Goal: Navigation & Orientation: Find specific page/section

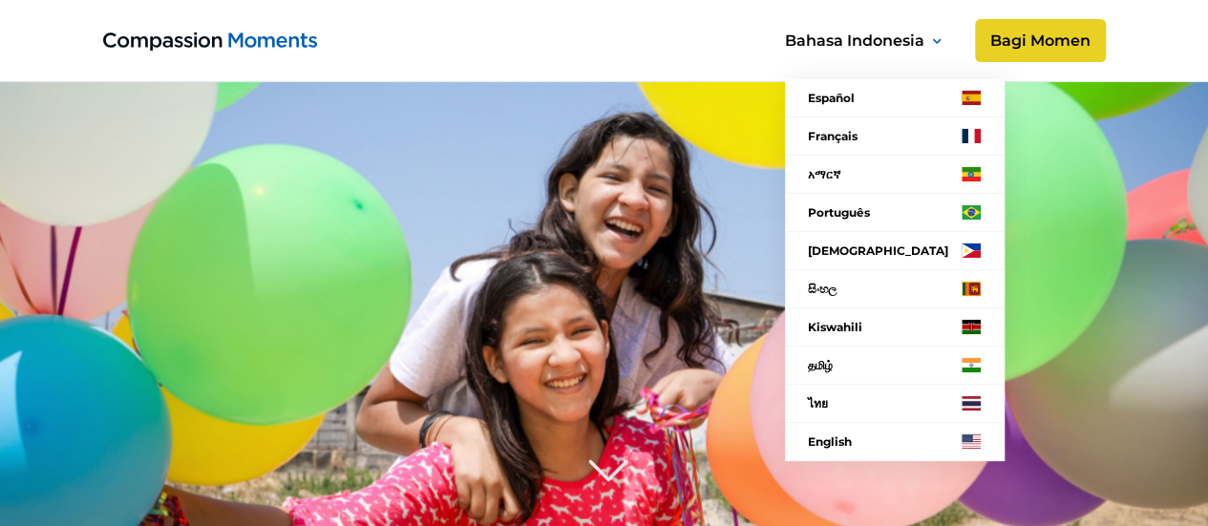
click at [1014, 33] on nav "Español Français አማርኛ Language Português Filipino සිංහල Kiswahili தமிழ் ไทย Eng…" at bounding box center [889, 243] width 275 height 481
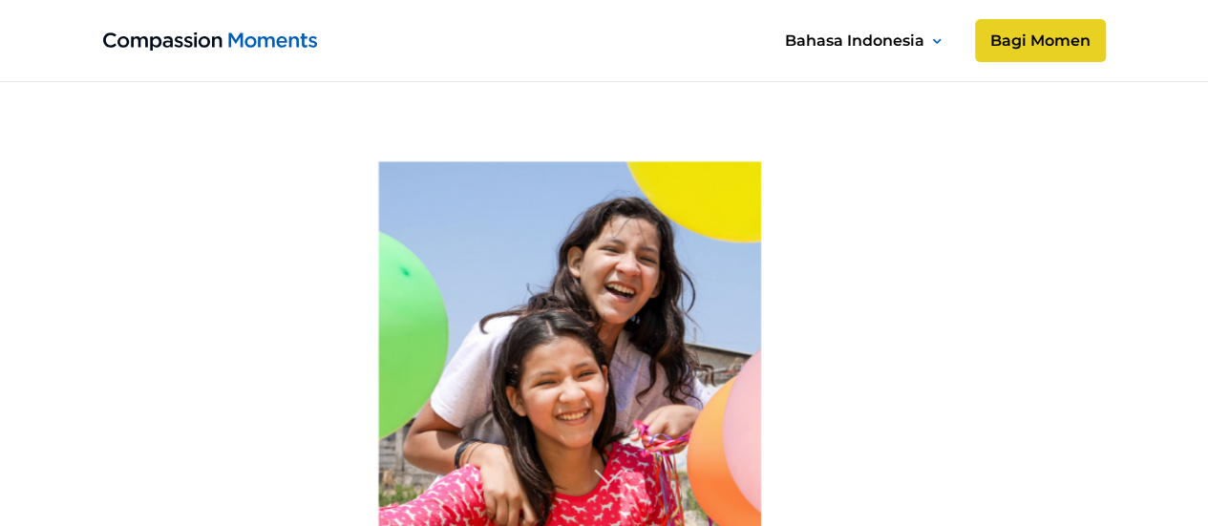
scroll to position [778, 0]
click at [1035, 41] on link "Bagi Momen" at bounding box center [1039, 41] width 137 height 46
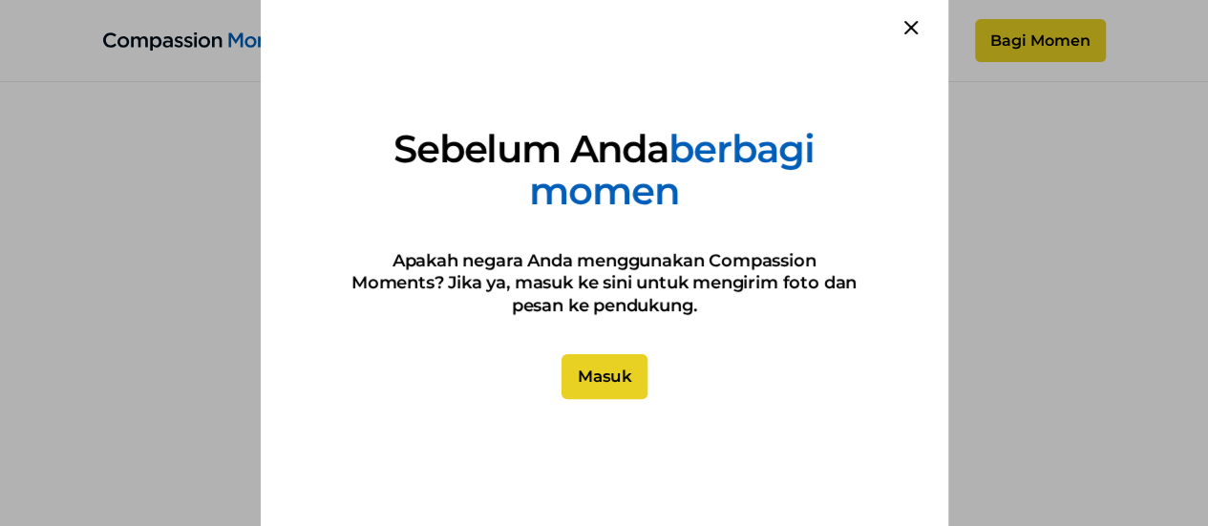
click at [615, 377] on link "Masuk" at bounding box center [603, 377] width 86 height 46
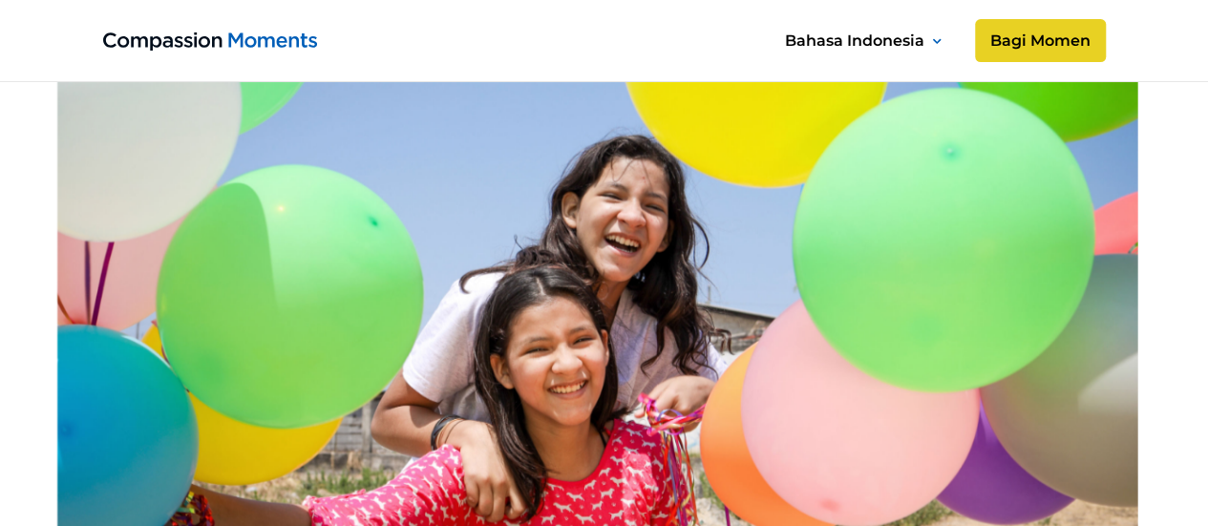
scroll to position [287, 0]
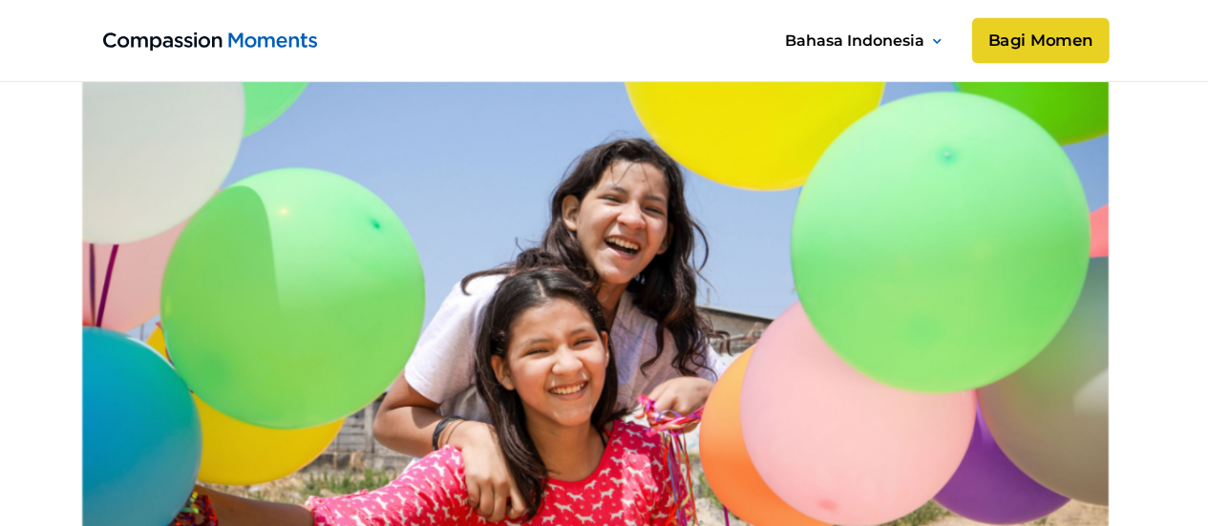
click at [1044, 35] on link "Bagi Momen" at bounding box center [1039, 41] width 137 height 46
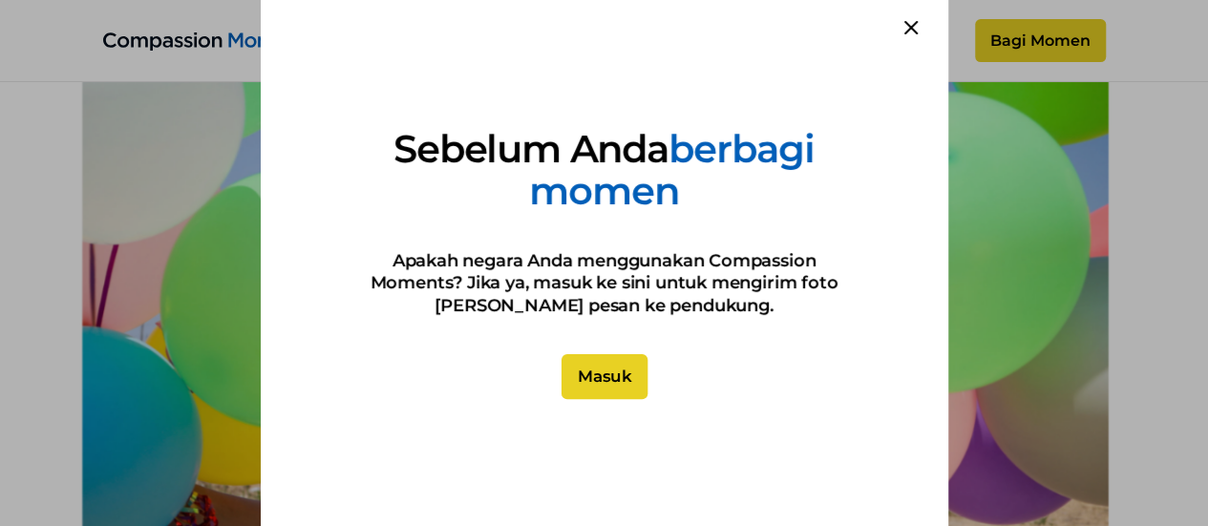
click at [584, 380] on link "Masuk" at bounding box center [603, 377] width 86 height 46
